Goal: Information Seeking & Learning: Check status

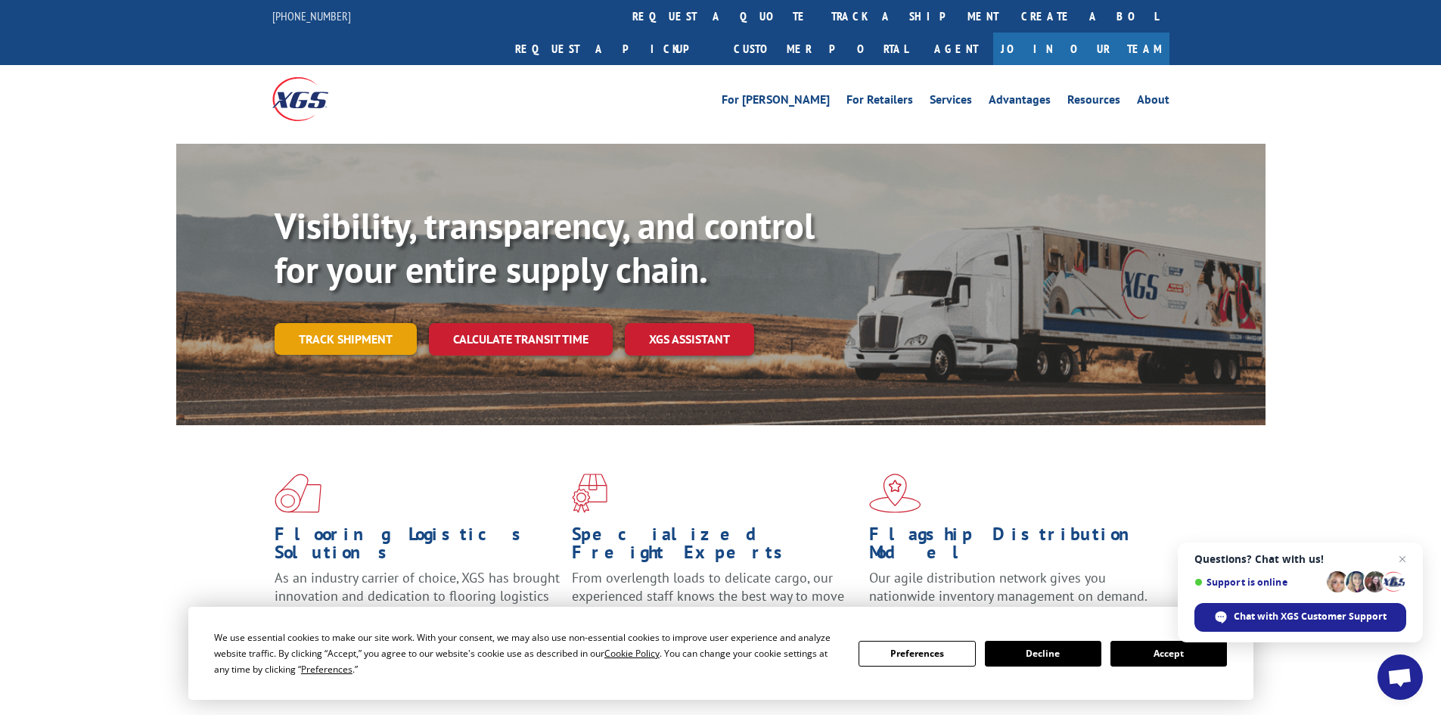
click at [360, 323] on link "Track shipment" at bounding box center [346, 339] width 142 height 32
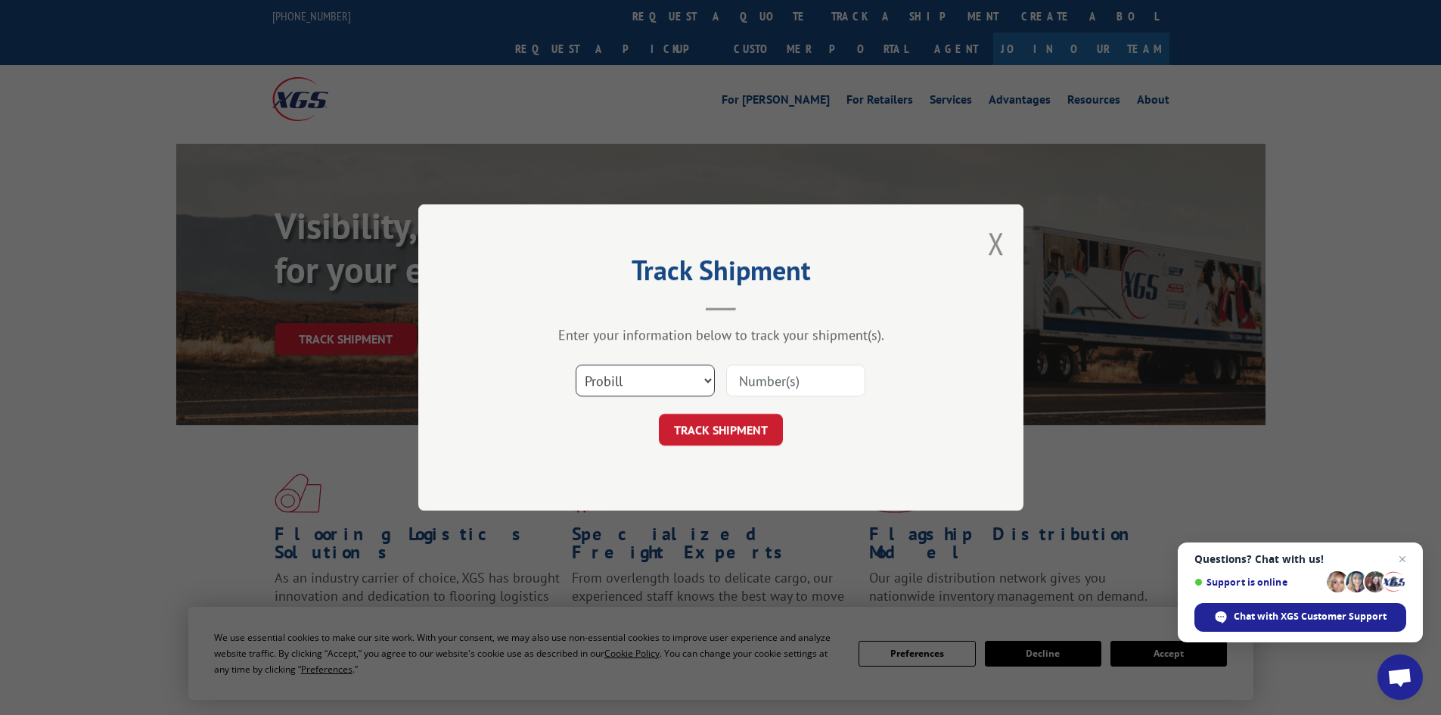
click at [618, 371] on select "Select category... Probill BOL PO" at bounding box center [645, 381] width 139 height 32
select select "bol"
click at [576, 365] on select "Select category... Probill BOL PO" at bounding box center [645, 381] width 139 height 32
click at [775, 381] on input at bounding box center [795, 381] width 139 height 32
paste input "FPX00327551"
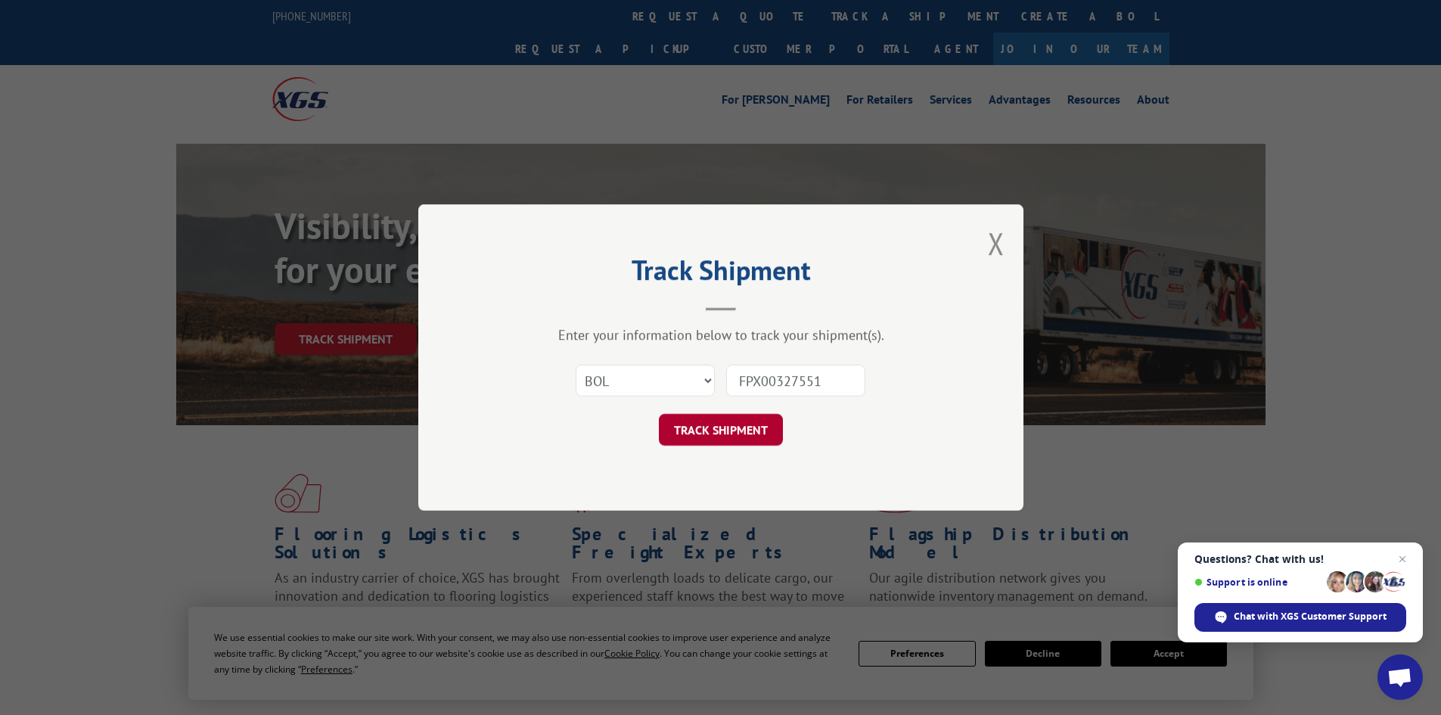
type input "FPX00327551"
click at [746, 427] on button "TRACK SHIPMENT" at bounding box center [721, 430] width 124 height 32
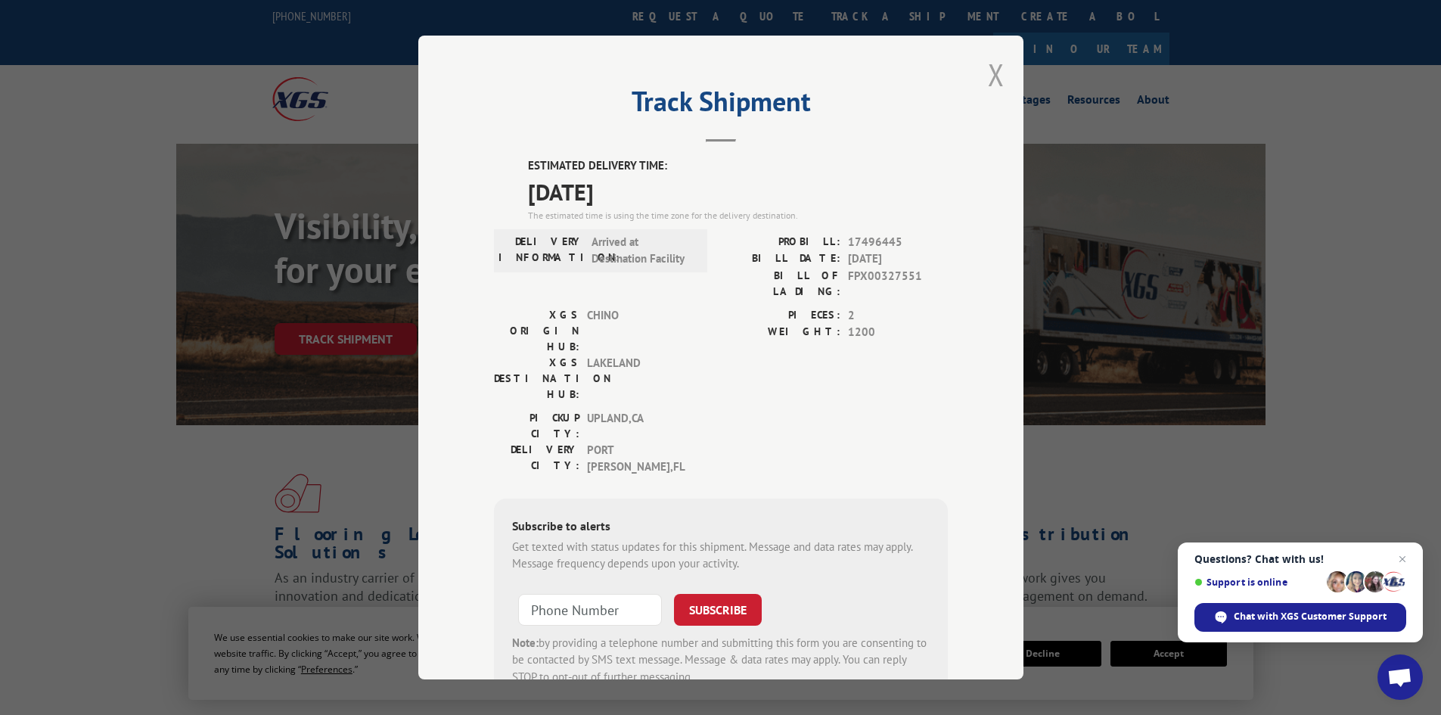
click at [994, 68] on button "Close modal" at bounding box center [996, 74] width 17 height 40
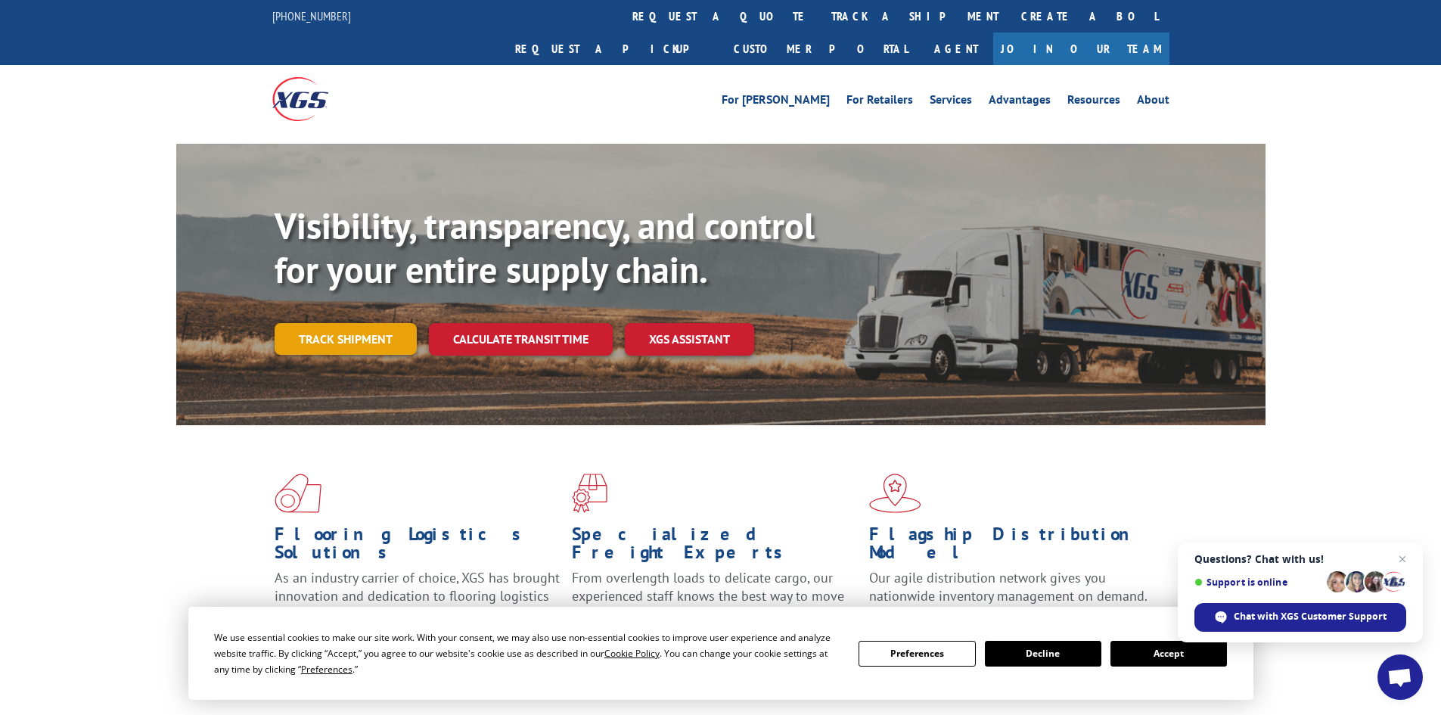
click at [319, 323] on link "Track shipment" at bounding box center [346, 339] width 142 height 32
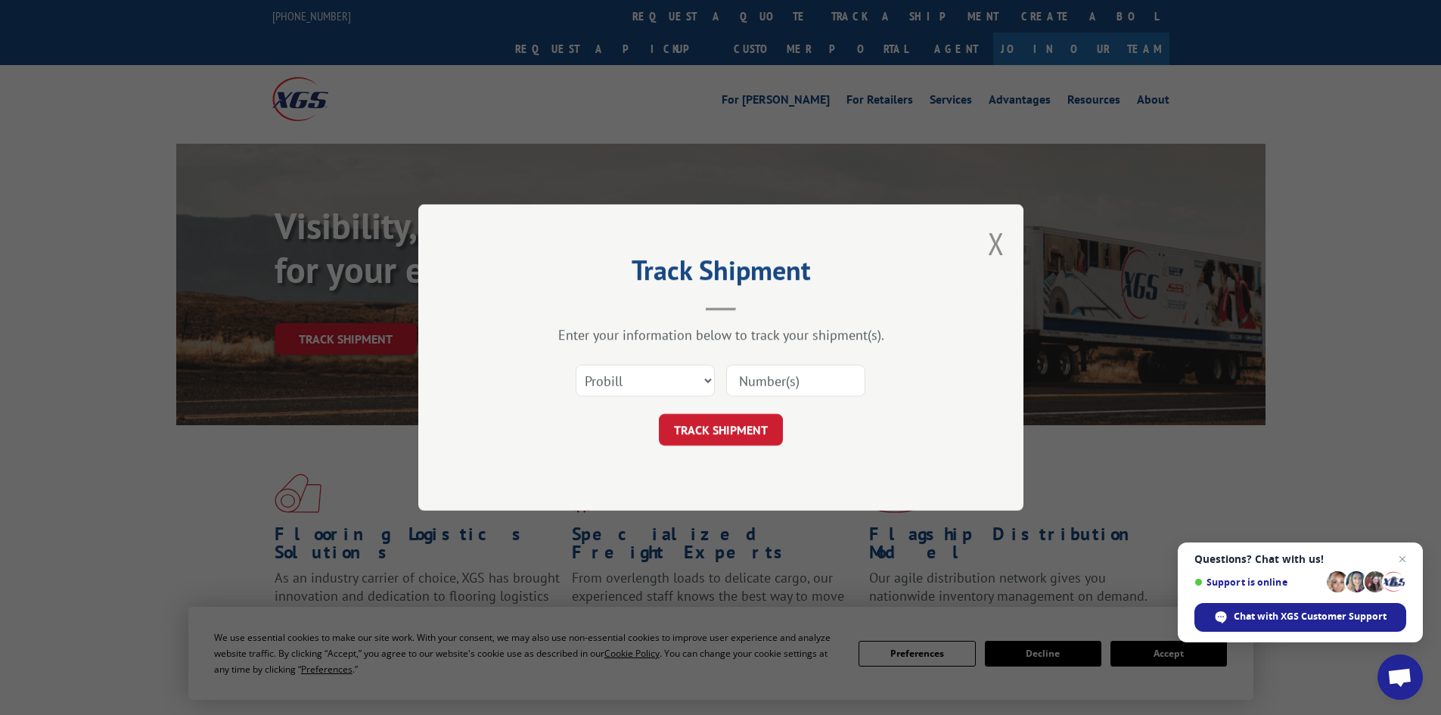
click at [753, 384] on input at bounding box center [795, 381] width 139 height 32
click at [661, 375] on select "Select category... Probill BOL PO" at bounding box center [645, 381] width 139 height 32
select select "bol"
click at [576, 365] on select "Select category... Probill BOL PO" at bounding box center [645, 381] width 139 height 32
click at [776, 385] on input at bounding box center [795, 381] width 139 height 32
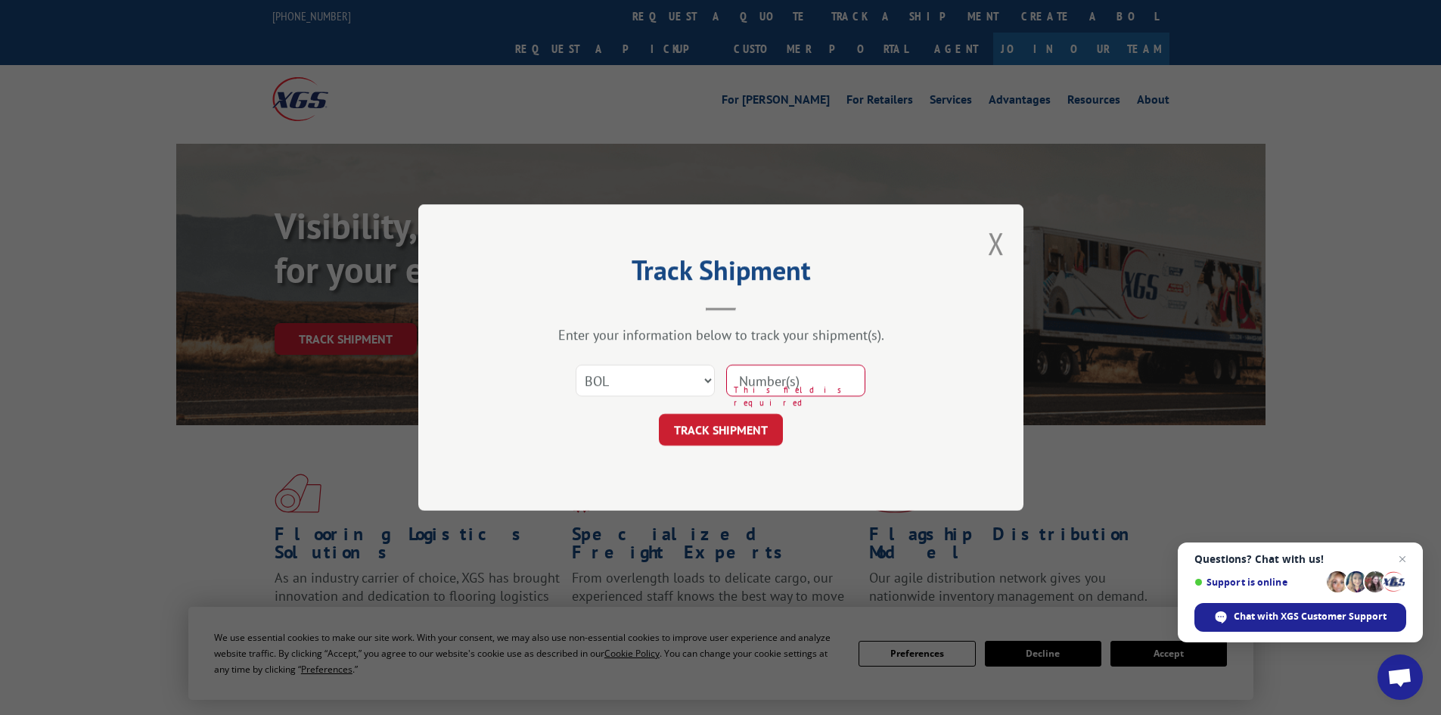
paste input "FPX00327544"
type input "FPX00327544"
click at [737, 424] on button "TRACK SHIPMENT" at bounding box center [721, 430] width 124 height 32
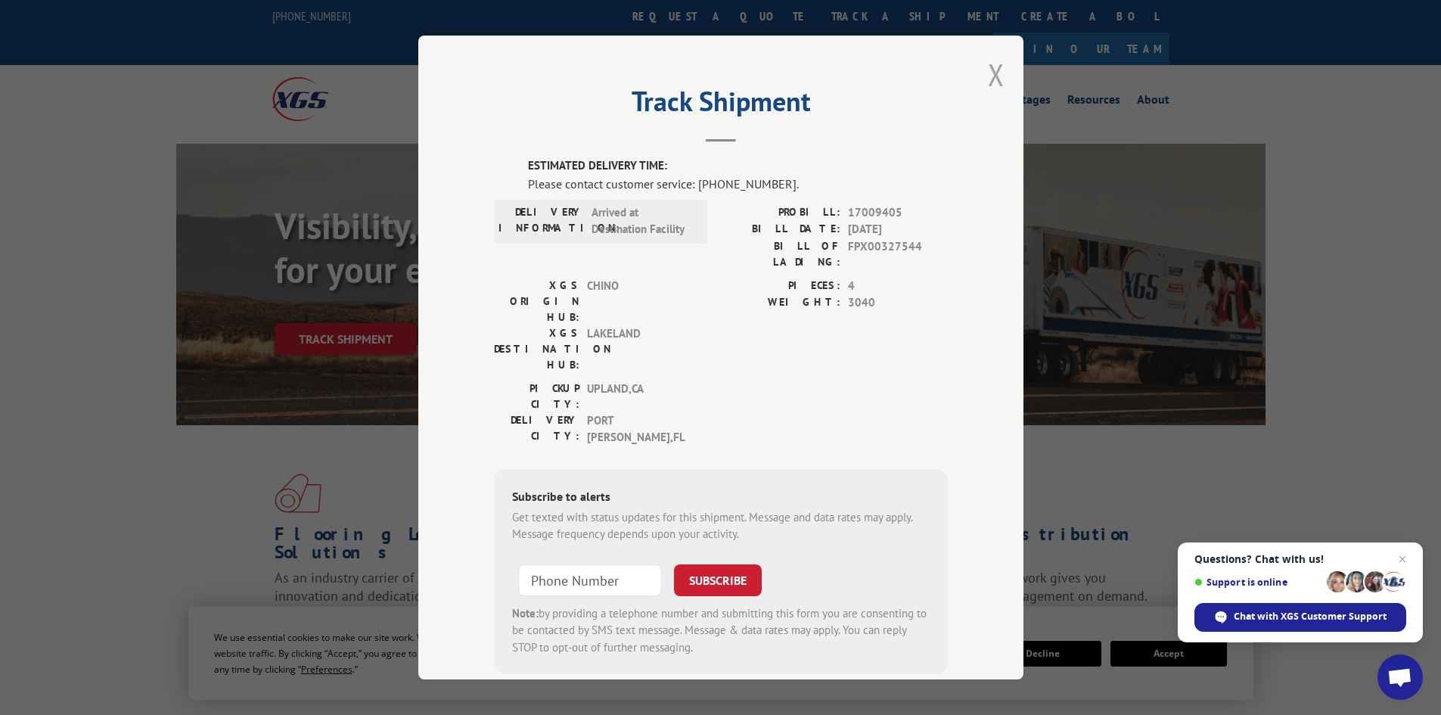
click at [992, 66] on button "Close modal" at bounding box center [996, 74] width 17 height 40
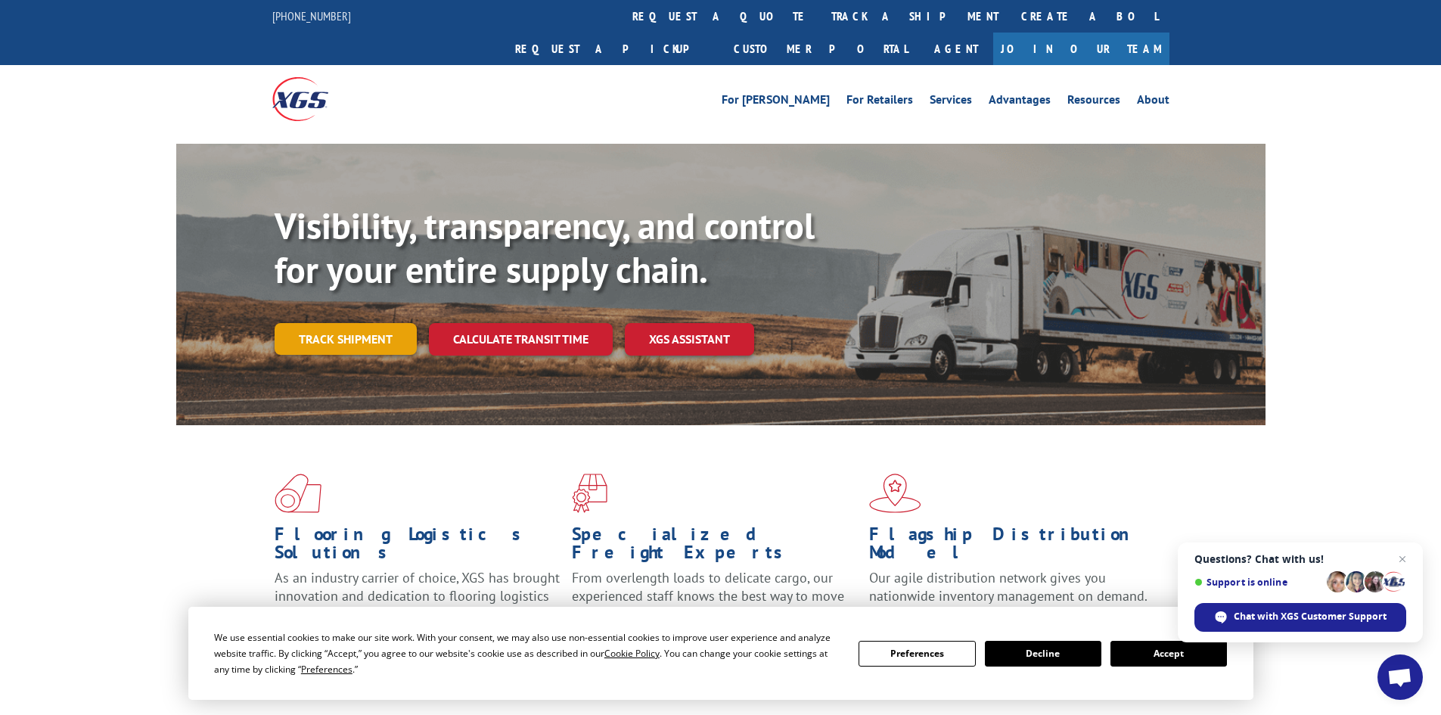
click at [378, 323] on link "Track shipment" at bounding box center [346, 339] width 142 height 32
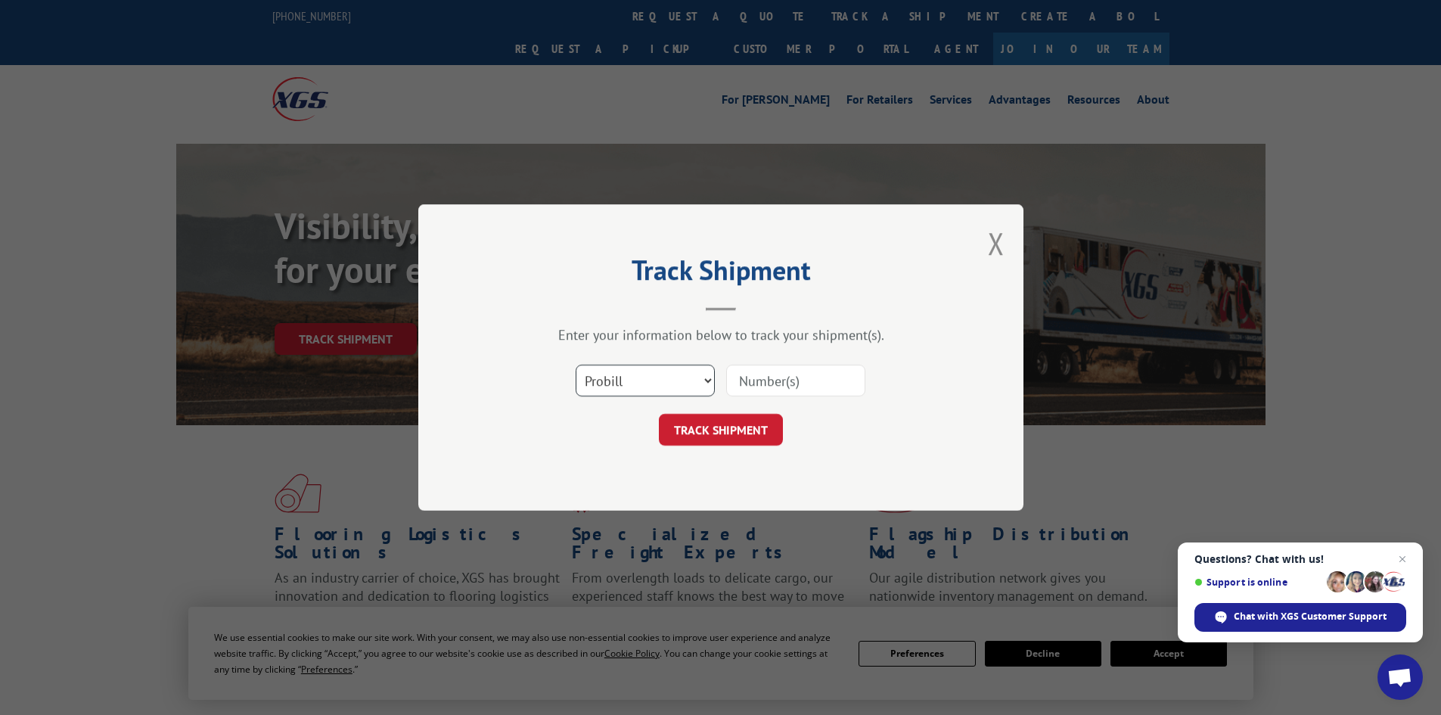
click at [646, 374] on select "Select category... Probill BOL PO" at bounding box center [645, 381] width 139 height 32
drag, startPoint x: 792, startPoint y: 385, endPoint x: 703, endPoint y: 393, distance: 89.6
click at [792, 385] on input at bounding box center [795, 381] width 139 height 32
click at [651, 381] on select "Select category... Probill BOL PO" at bounding box center [645, 381] width 139 height 32
select select "bol"
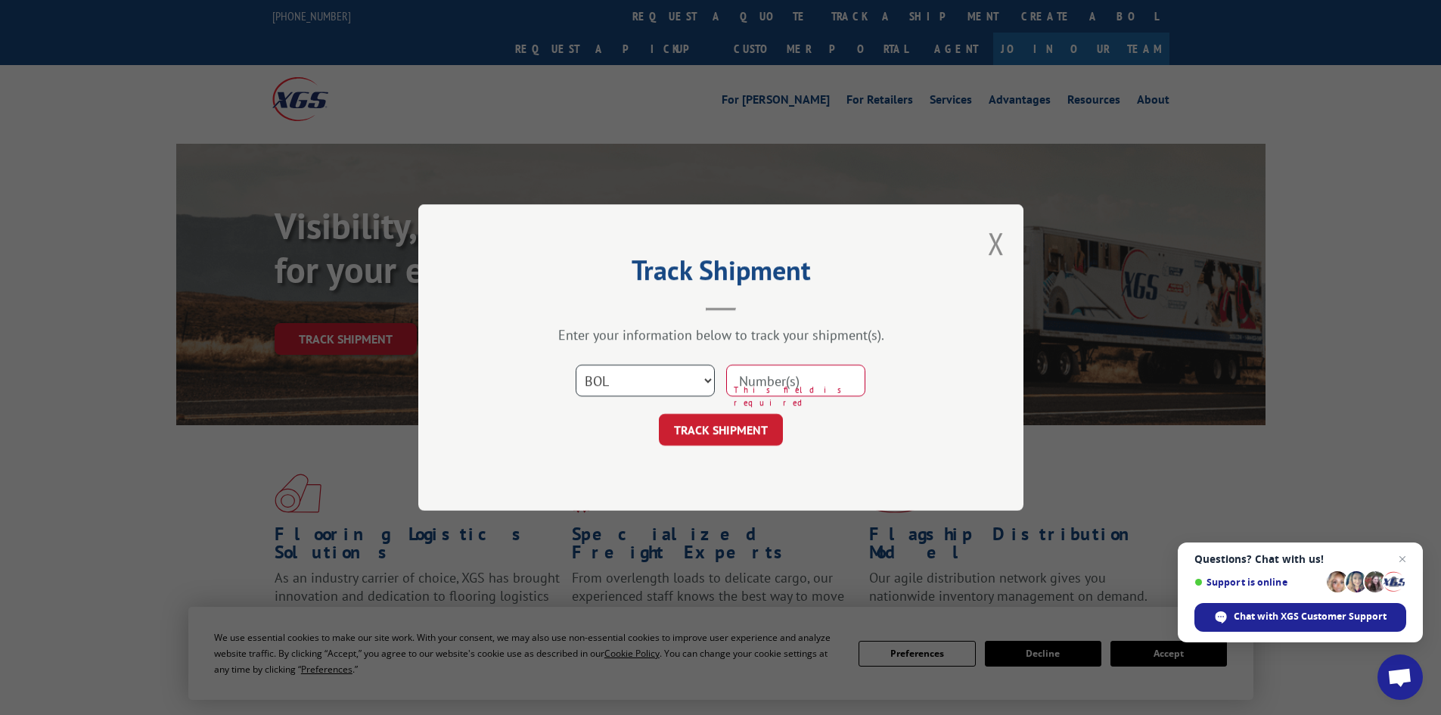
click at [576, 365] on select "Select category... Probill BOL PO" at bounding box center [645, 381] width 139 height 32
click at [772, 378] on input at bounding box center [795, 381] width 139 height 32
paste input "FPX00327557"
type input "FPX00327557"
click at [737, 428] on button "TRACK SHIPMENT" at bounding box center [721, 430] width 124 height 32
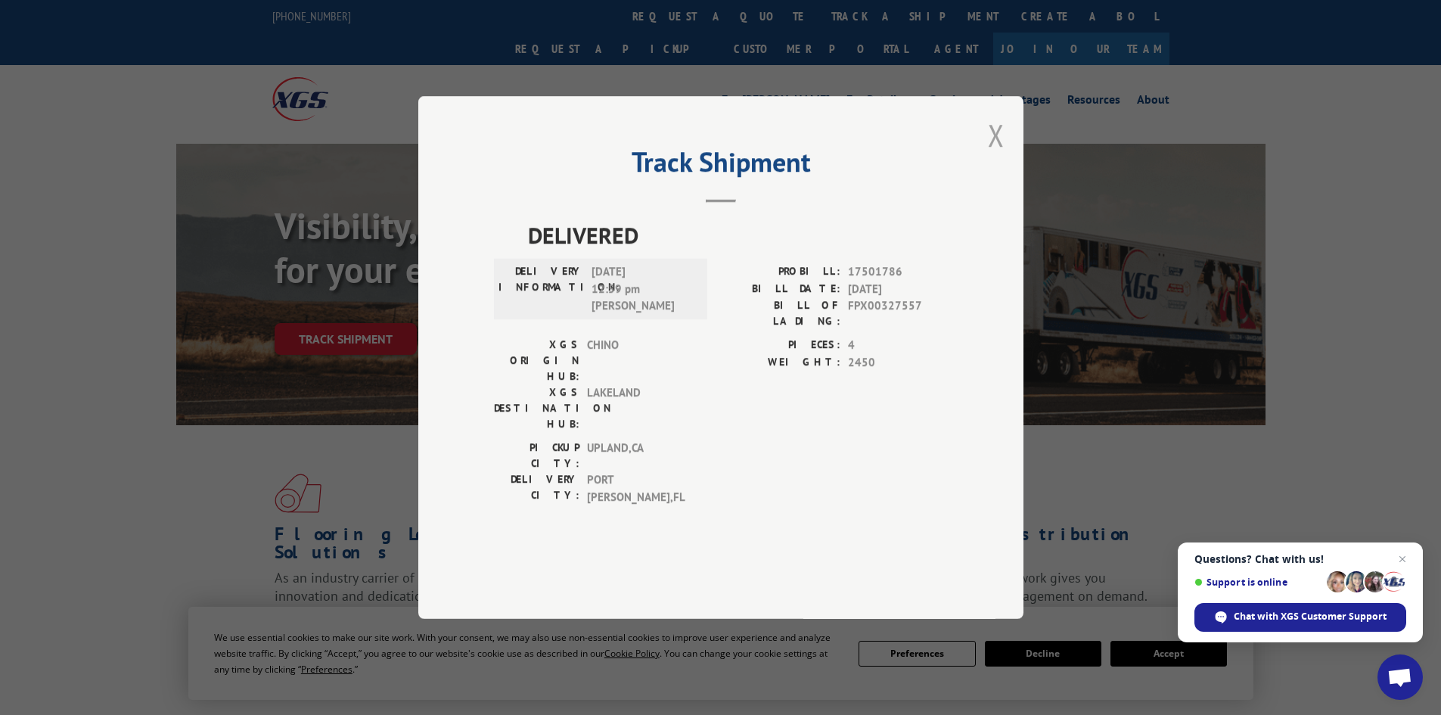
click at [994, 155] on button "Close modal" at bounding box center [996, 135] width 17 height 40
